Goal: Find specific page/section

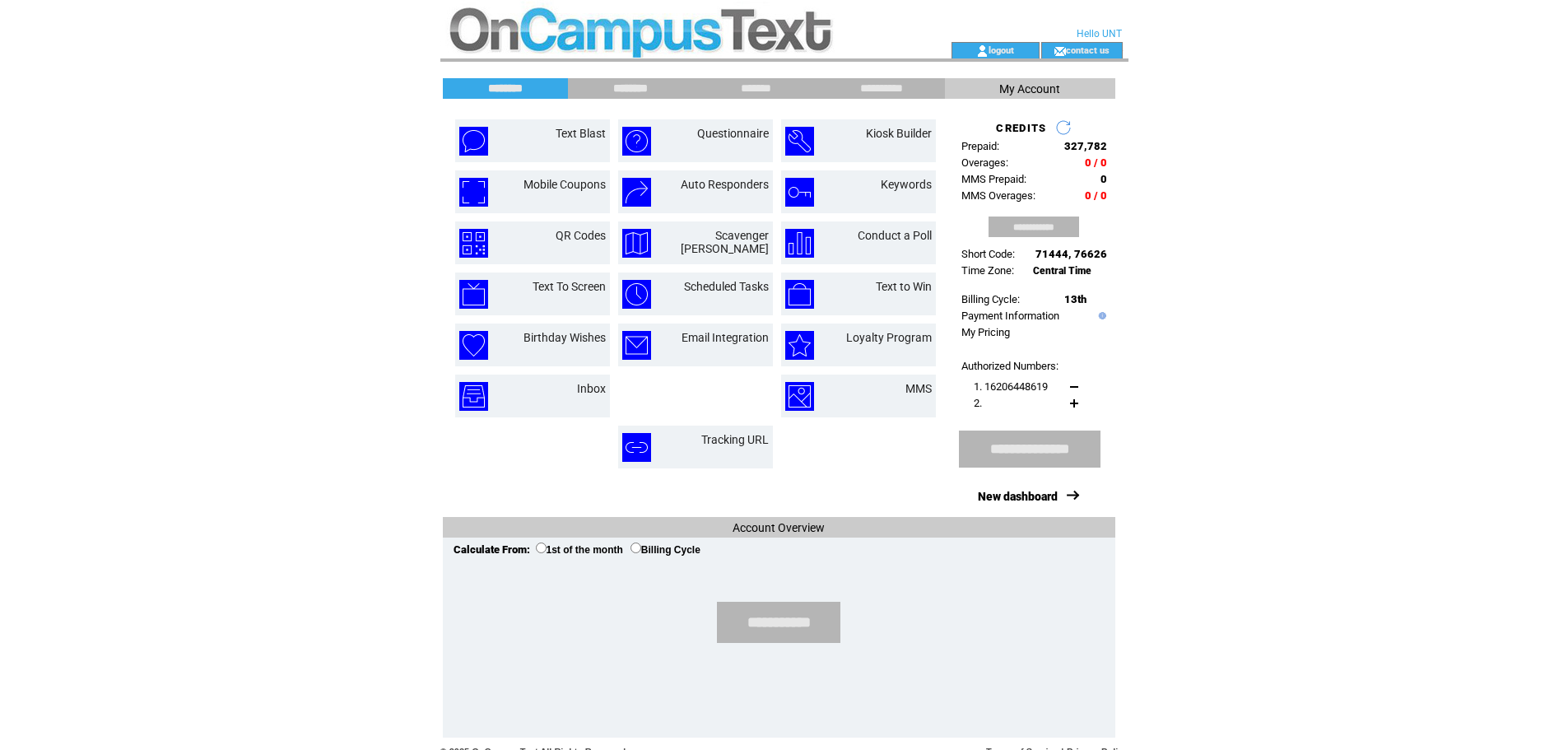
click at [639, 88] on input "********" at bounding box center [631, 88] width 124 height 14
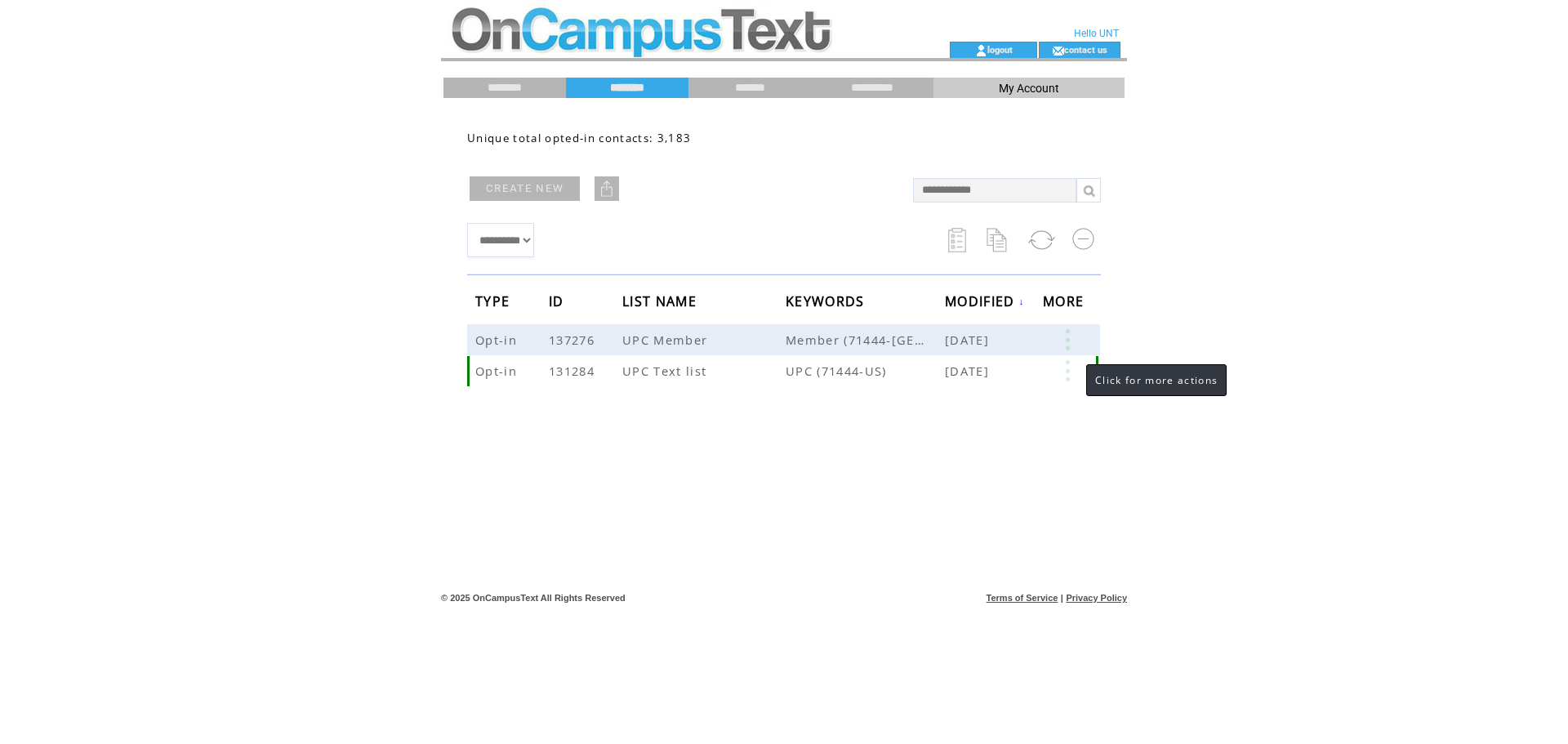
click at [1067, 371] on link at bounding box center [1067, 370] width 49 height 21
click at [327, 334] on html "**********" at bounding box center [784, 372] width 1568 height 744
